Goal: Obtain resource: Obtain resource

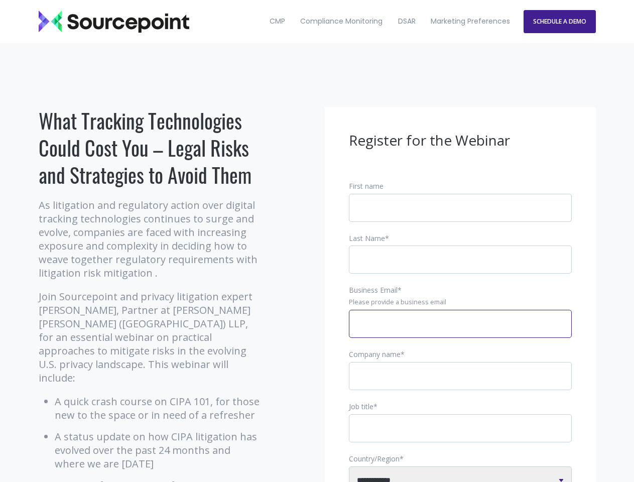
click at [461, 332] on input "Business Email *" at bounding box center [460, 324] width 223 height 28
